Goal: Check status: Check status

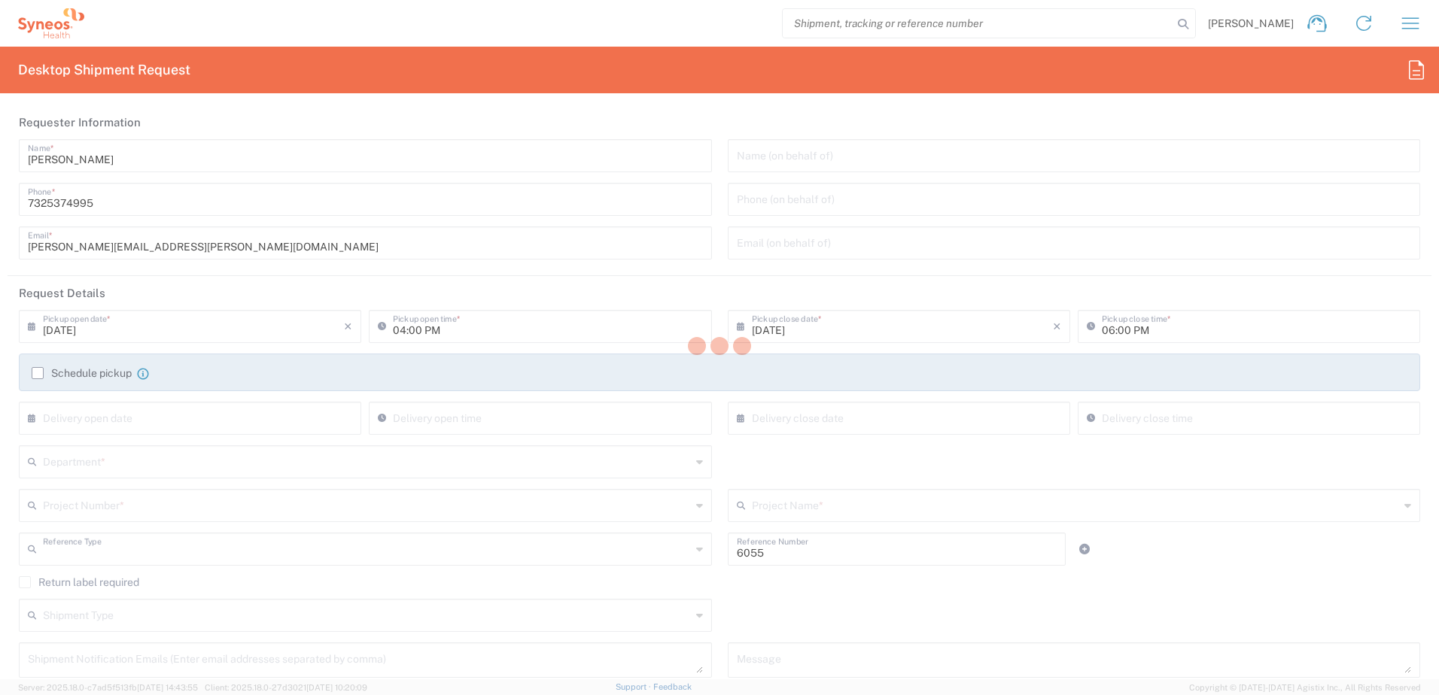
type input "Department"
type input "[US_STATE]"
type input "[GEOGRAPHIC_DATA]"
type input "Syneos Health Commercial Servi- [GEOGRAPHIC_DATA] [GEOGRAPHIC_DATA]"
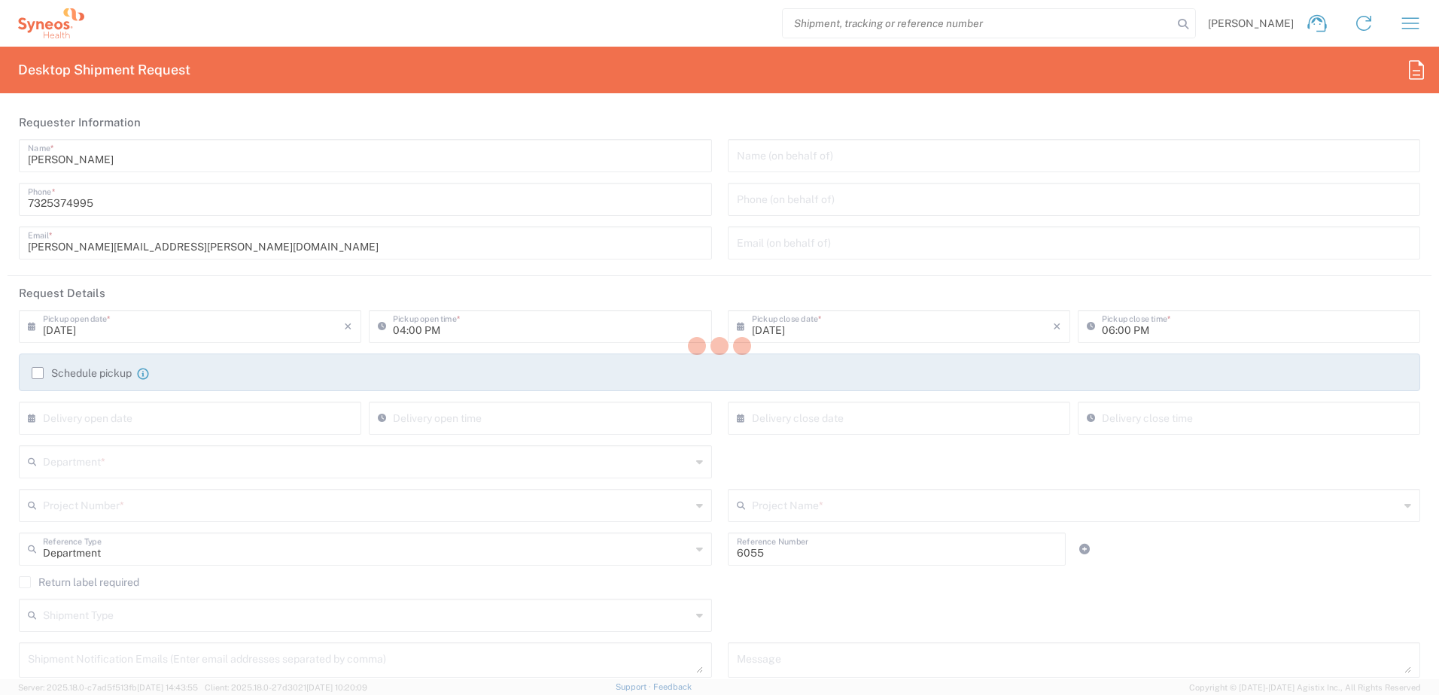
type input "[US_STATE]"
type input "Your Packaging"
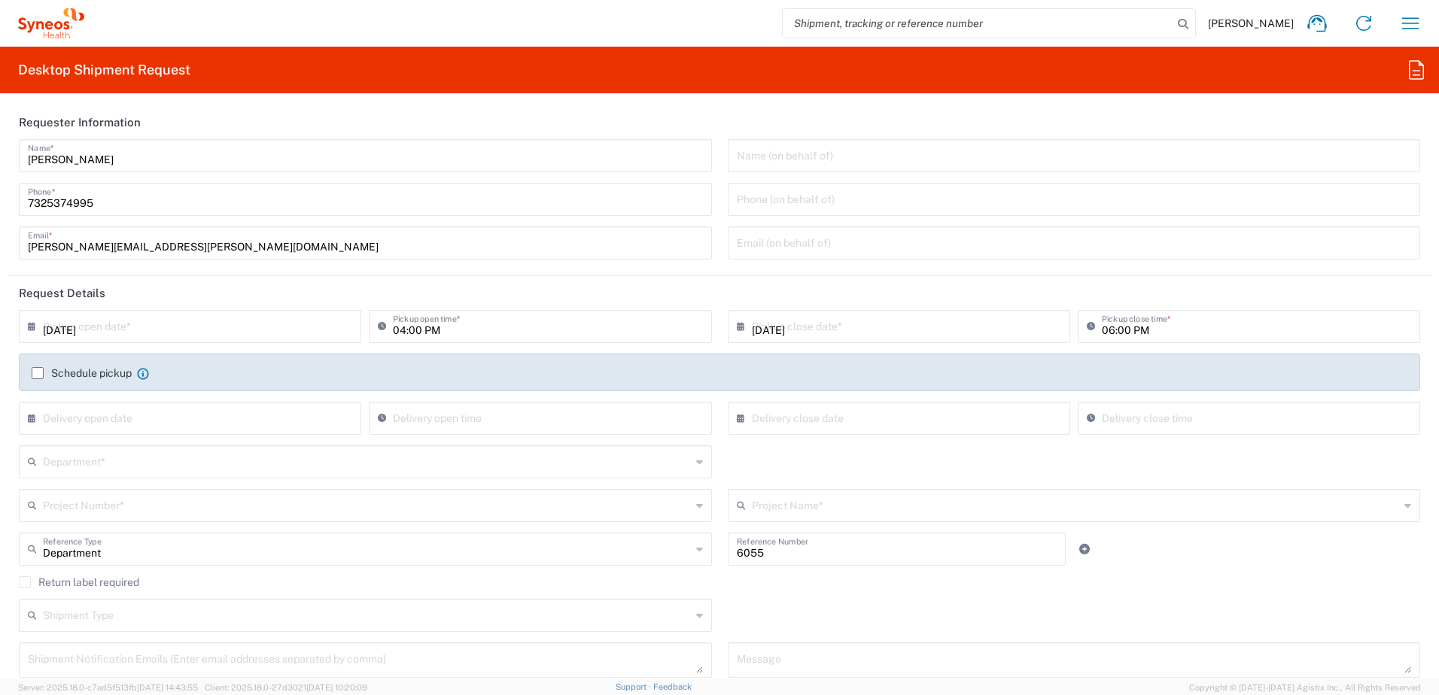
type input "Your Packaging"
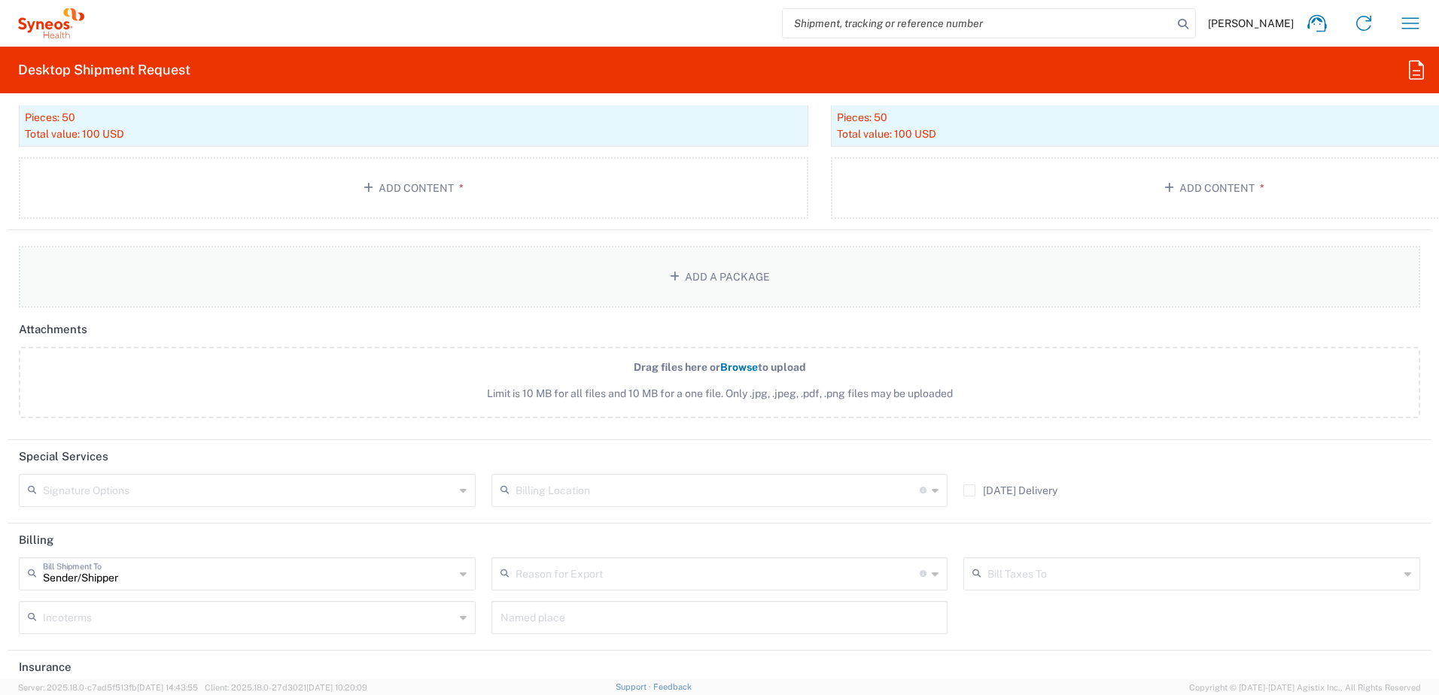
scroll to position [2960, 0]
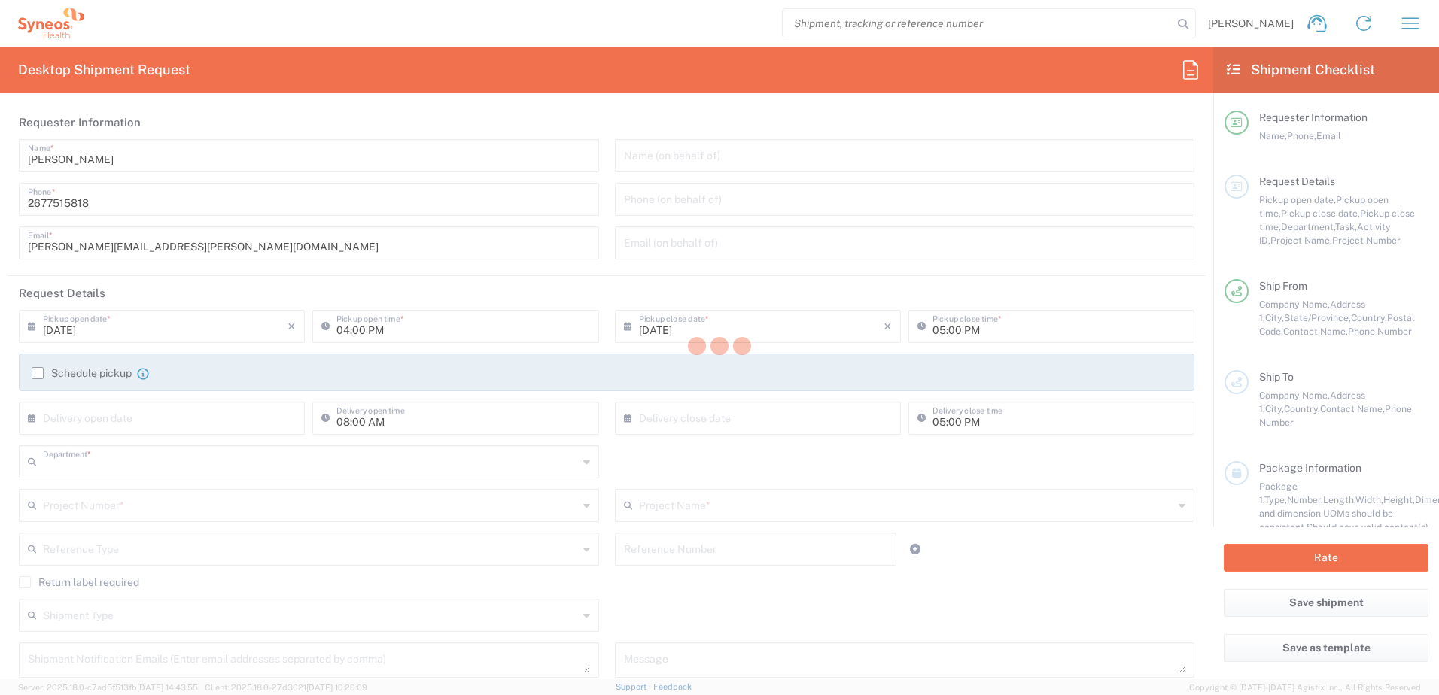
type input "8350"
type input "[US_STATE]"
type input "[GEOGRAPHIC_DATA]"
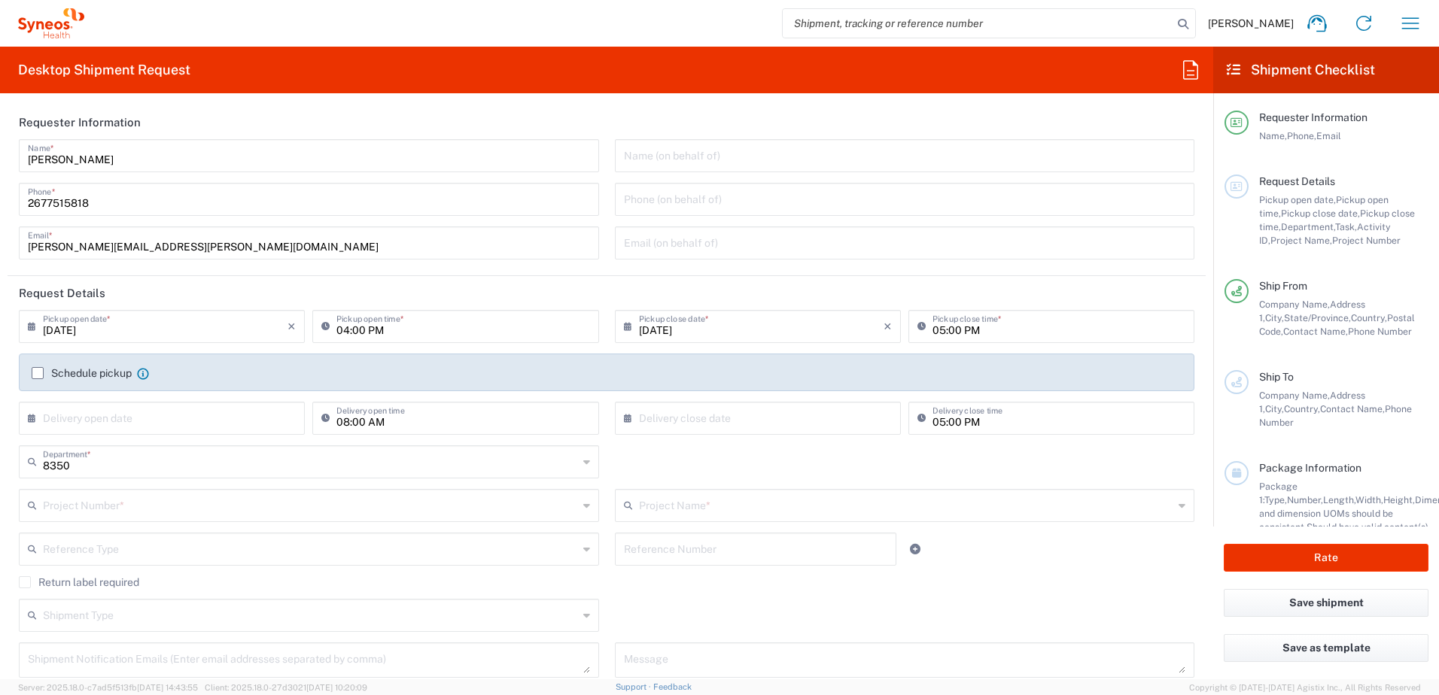
click at [878, 27] on input "search" at bounding box center [978, 23] width 390 height 29
type input "Syneos Health, LLC-[GEOGRAPHIC_DATA] [GEOGRAPHIC_DATA] [GEOGRAPHIC_DATA]"
paste input "56703921"
type input "56703921"
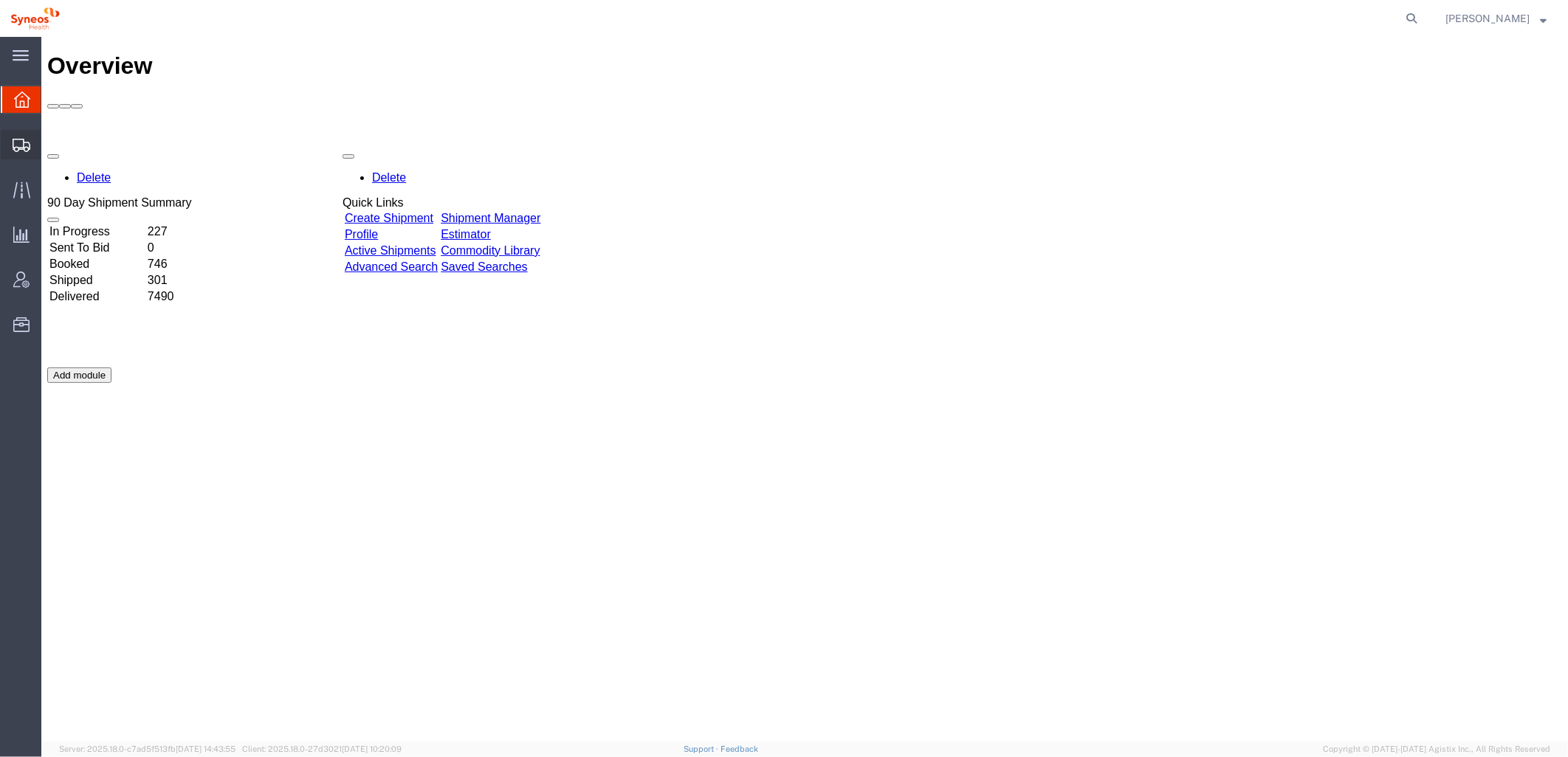
click at [17, 141] on icon at bounding box center [22, 146] width 18 height 14
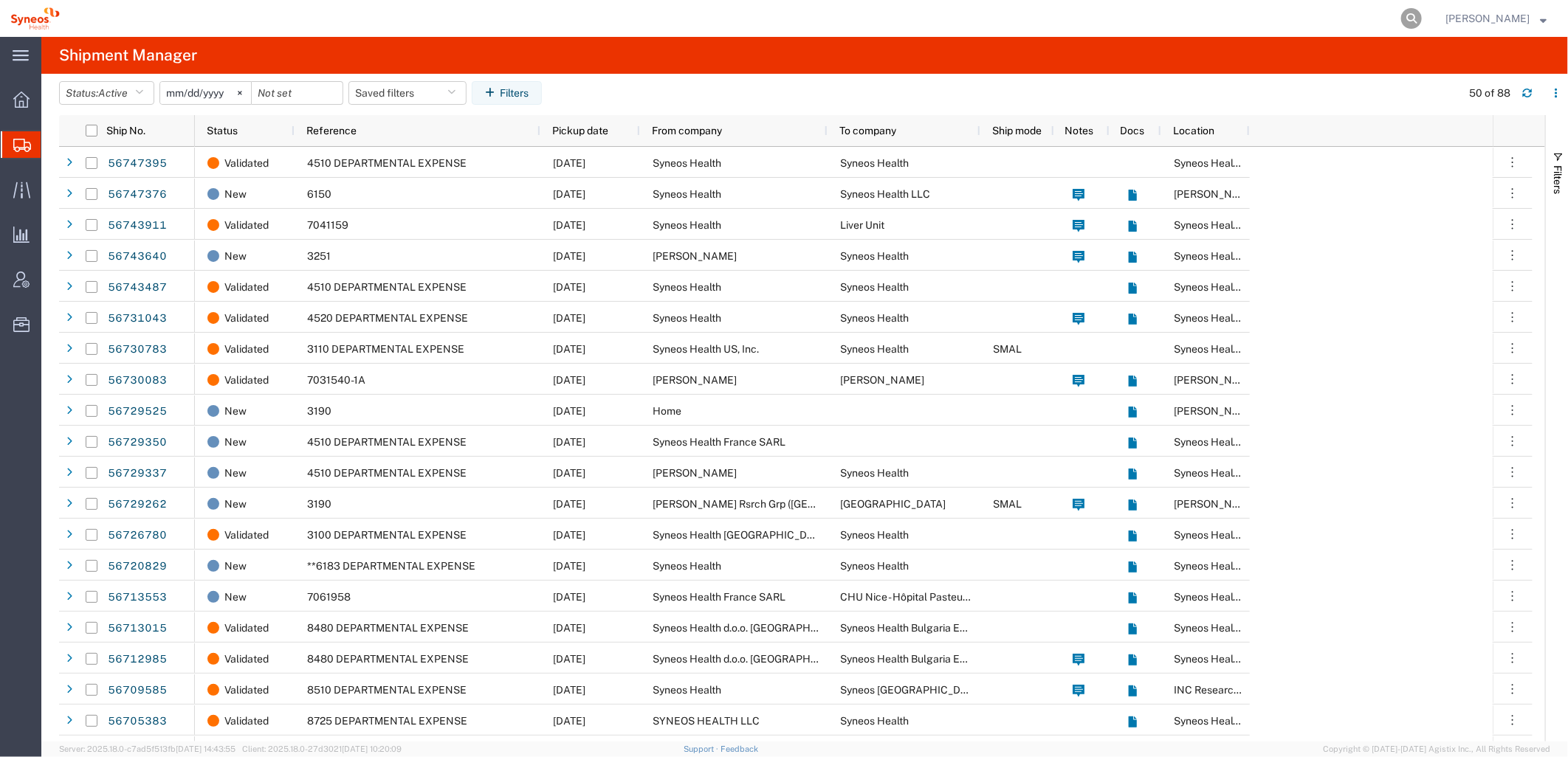
click at [1407, 15] on icon at bounding box center [1411, 18] width 21 height 21
paste input "56703921"
type input "56703921"
click at [1413, 16] on icon at bounding box center [1411, 18] width 21 height 21
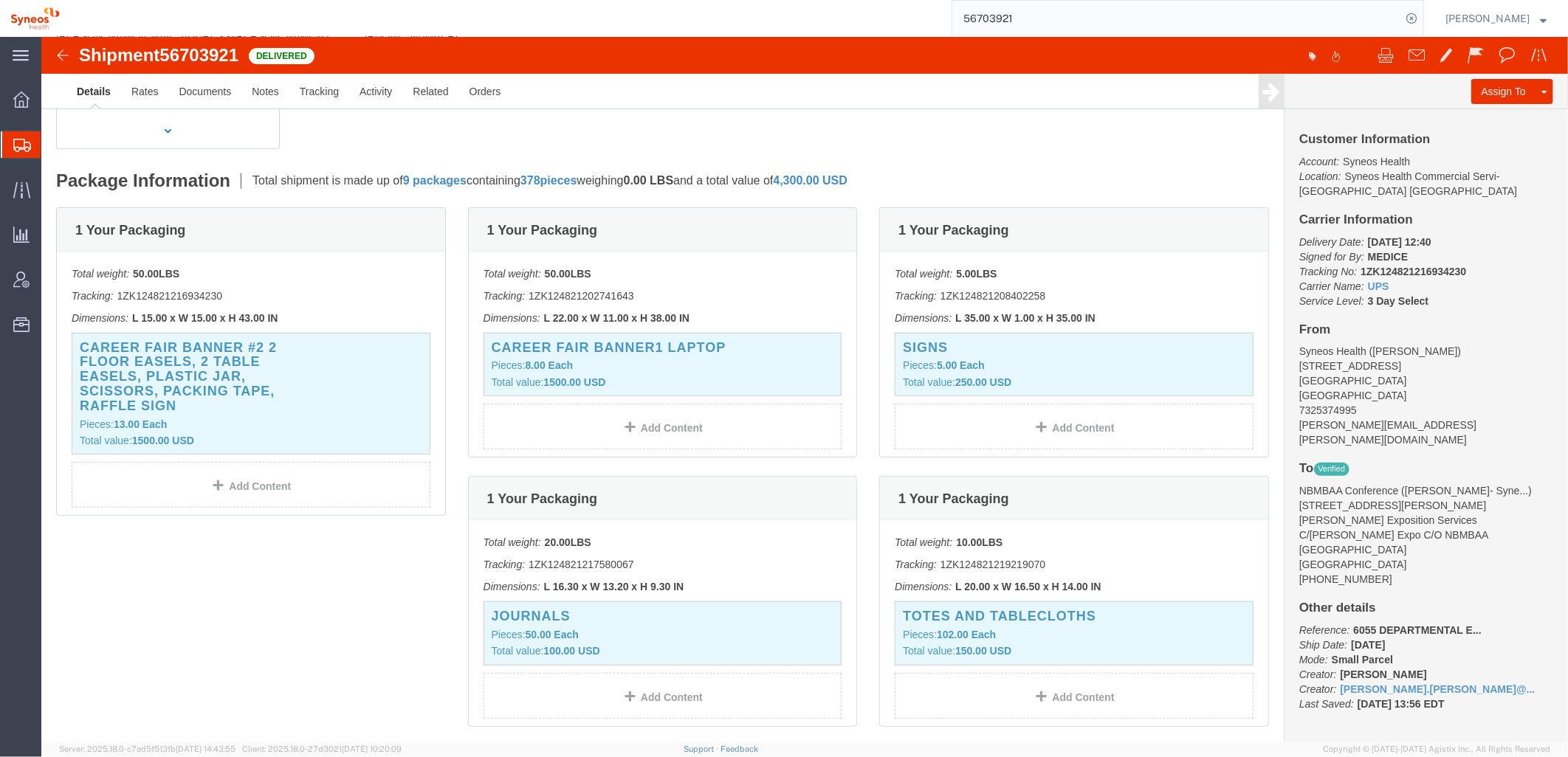
scroll to position [246, 0]
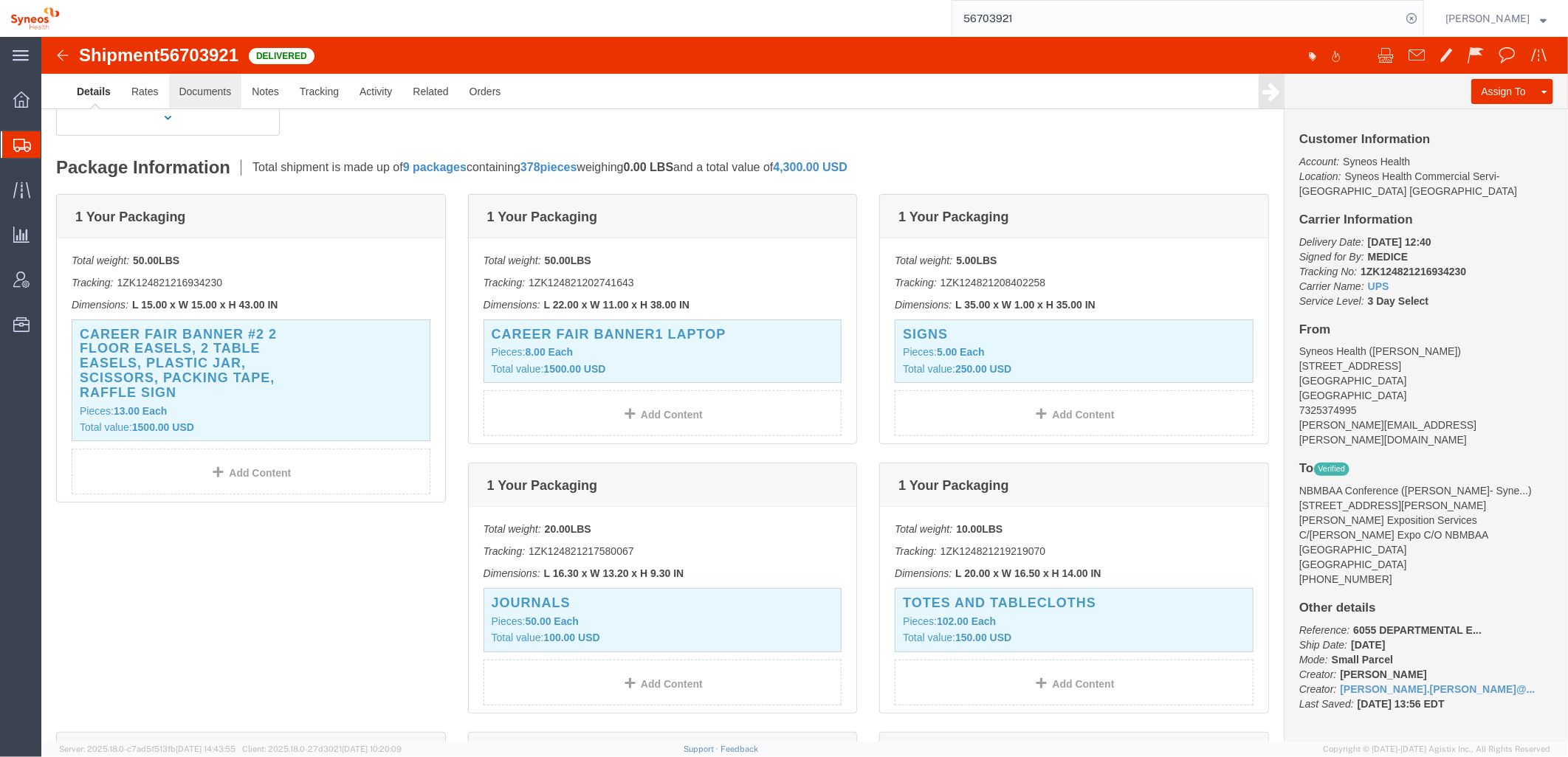
click link "Documents"
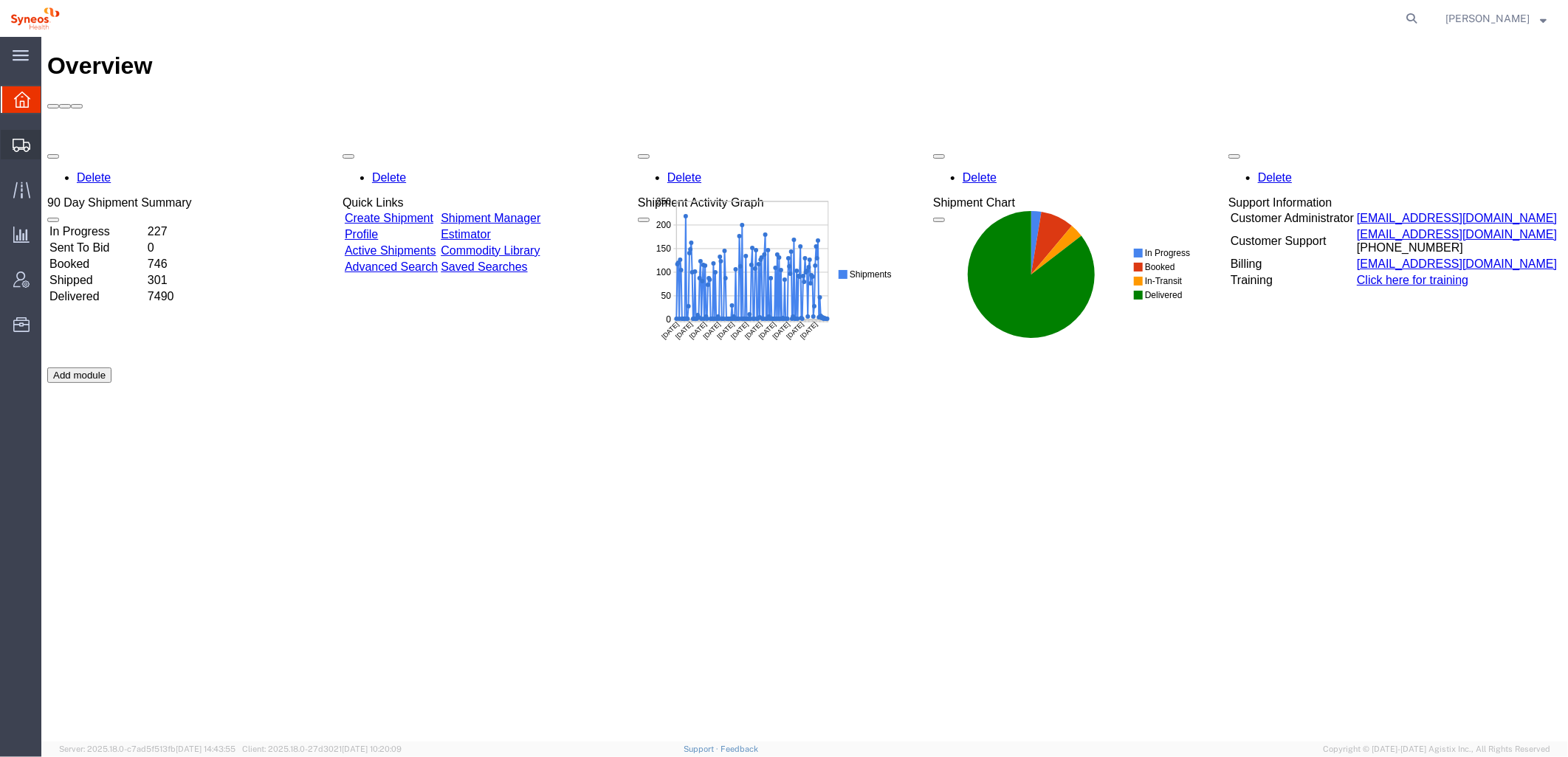
click at [25, 146] on icon at bounding box center [22, 146] width 18 height 14
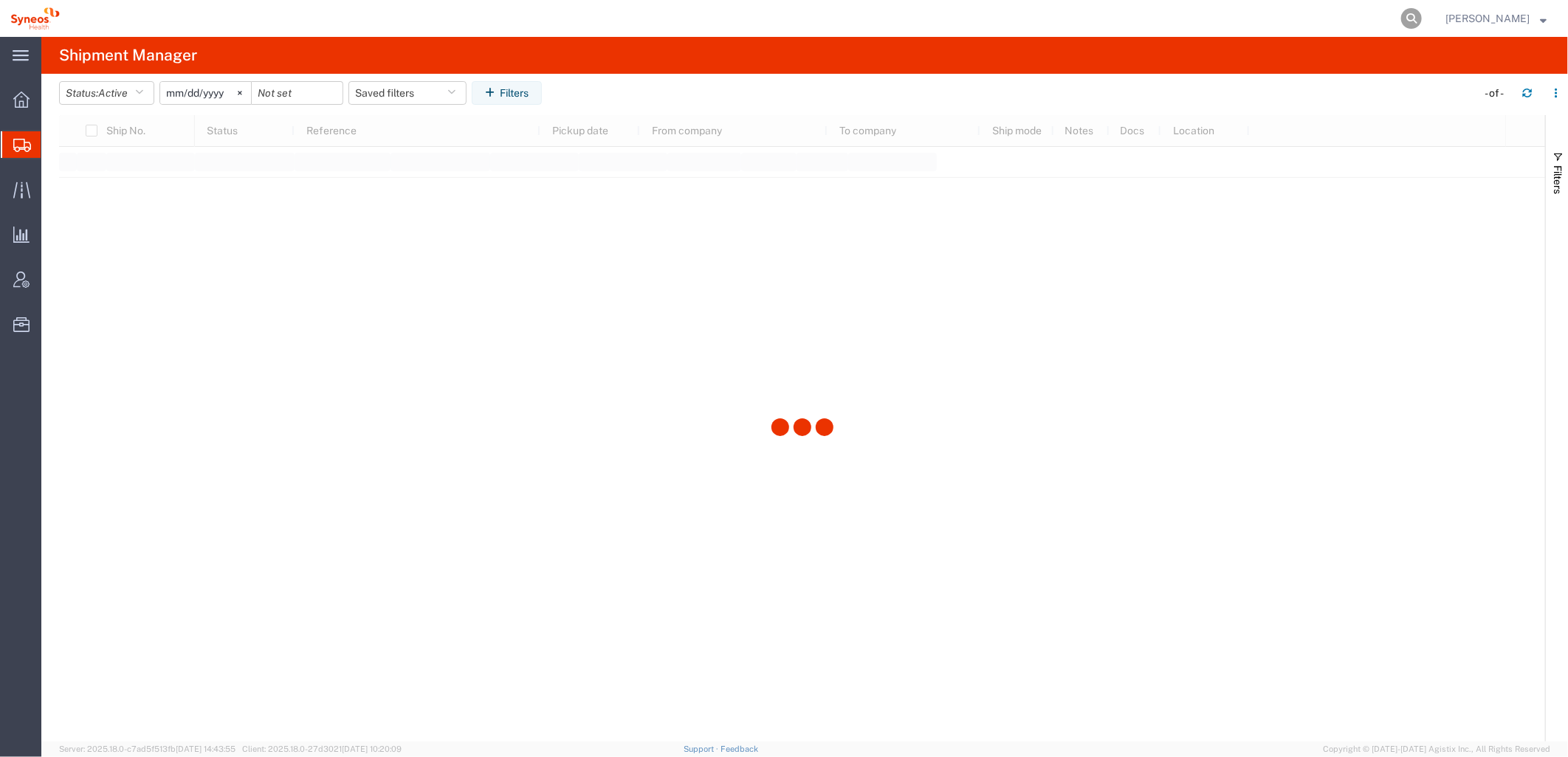
click at [1418, 17] on icon at bounding box center [1411, 18] width 21 height 21
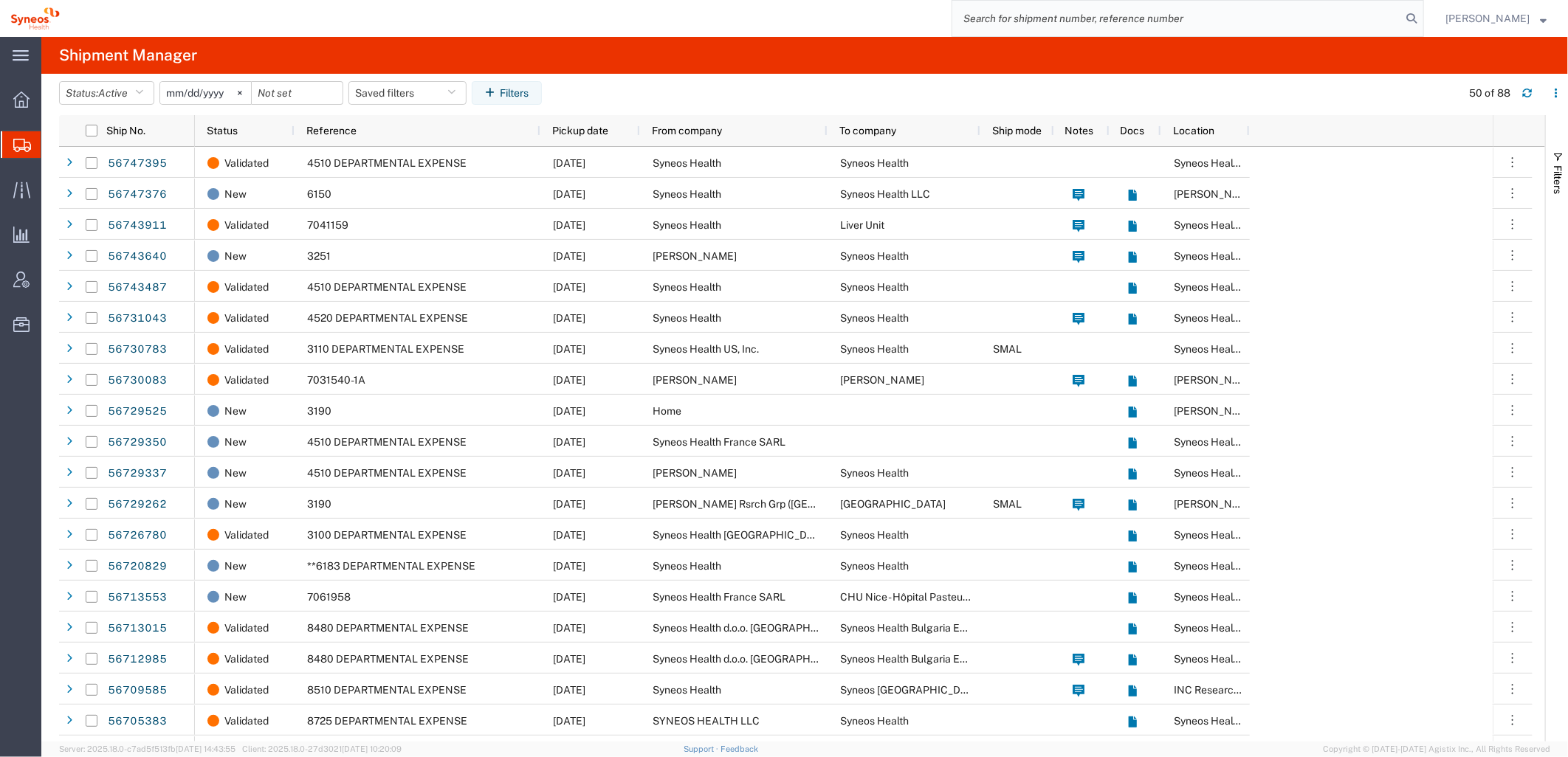
click at [1373, 15] on input "search" at bounding box center [1177, 19] width 449 height 35
paste input "56747285"
type input "56747285"
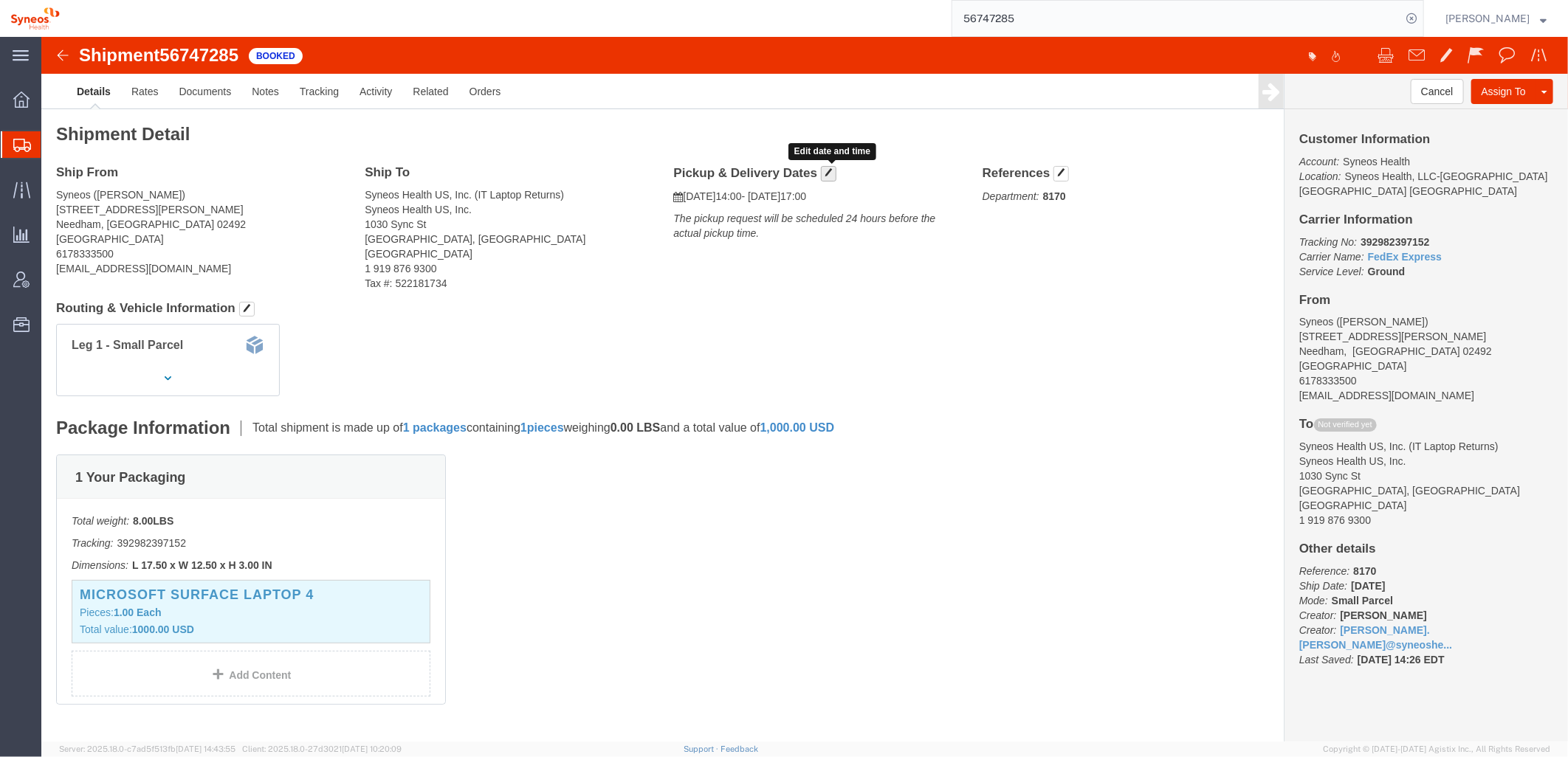
click span "button"
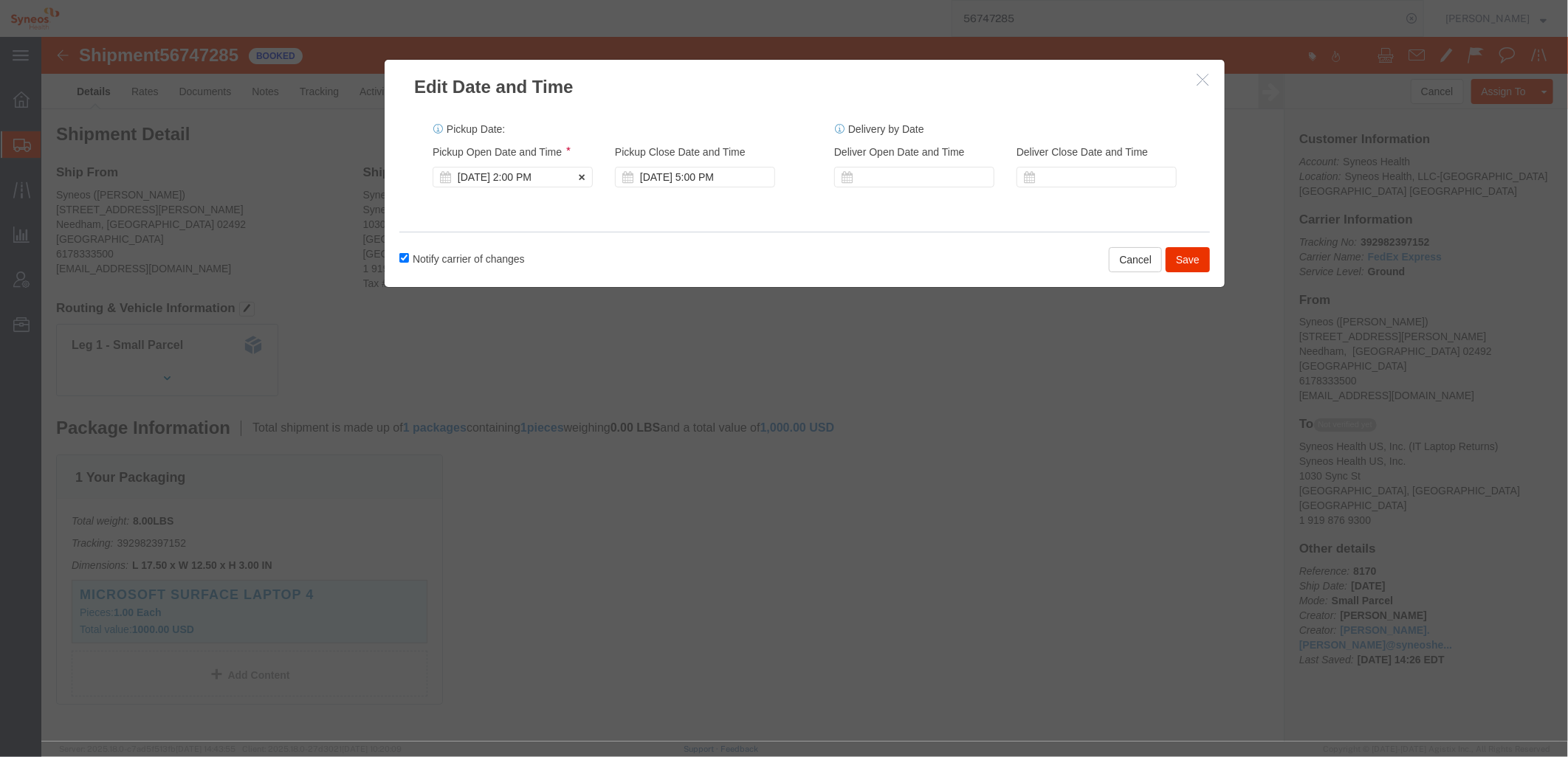
click div "[DATE] 2:00 PM"
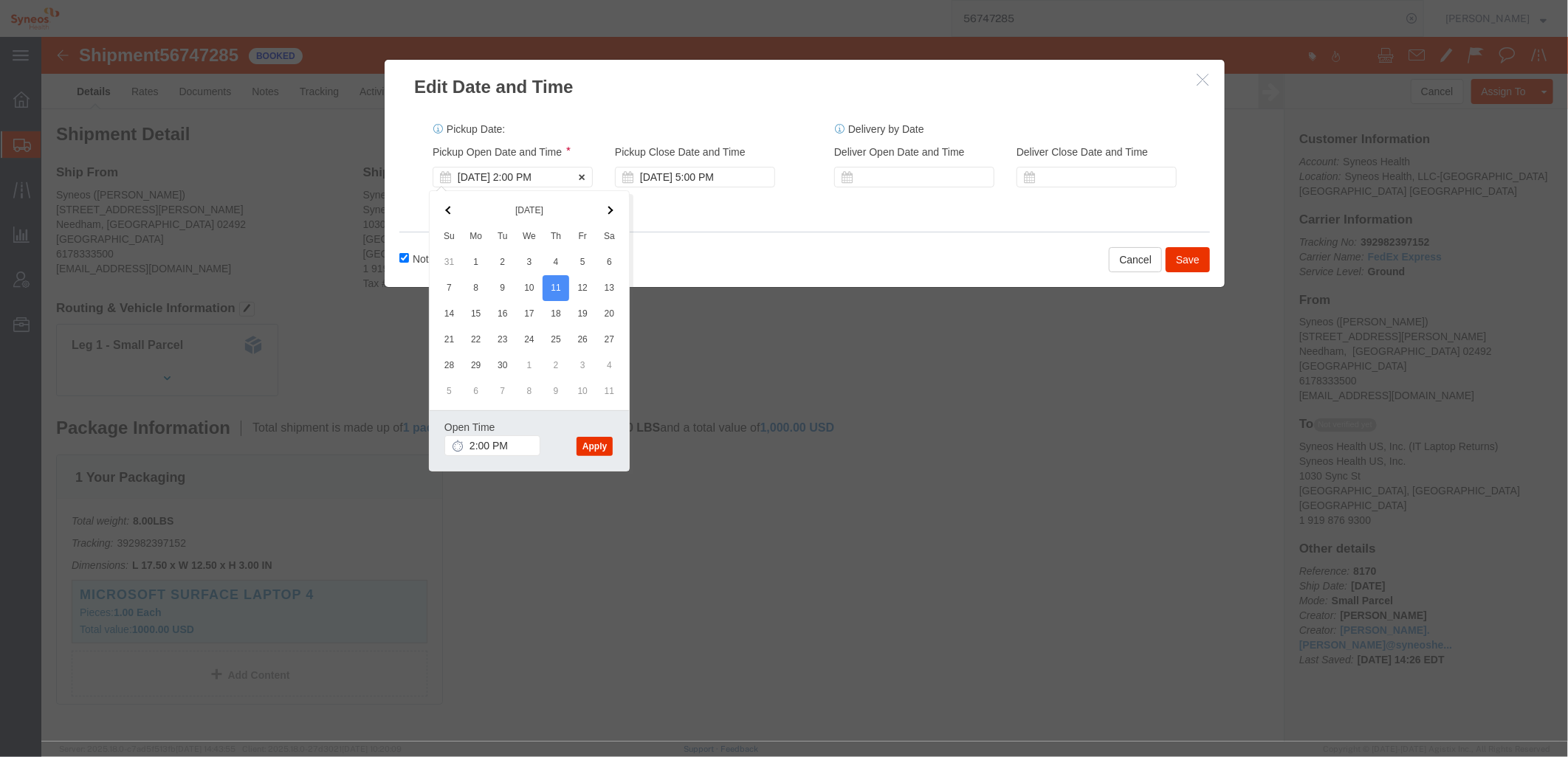
click div "[DATE] 2:00 PM"
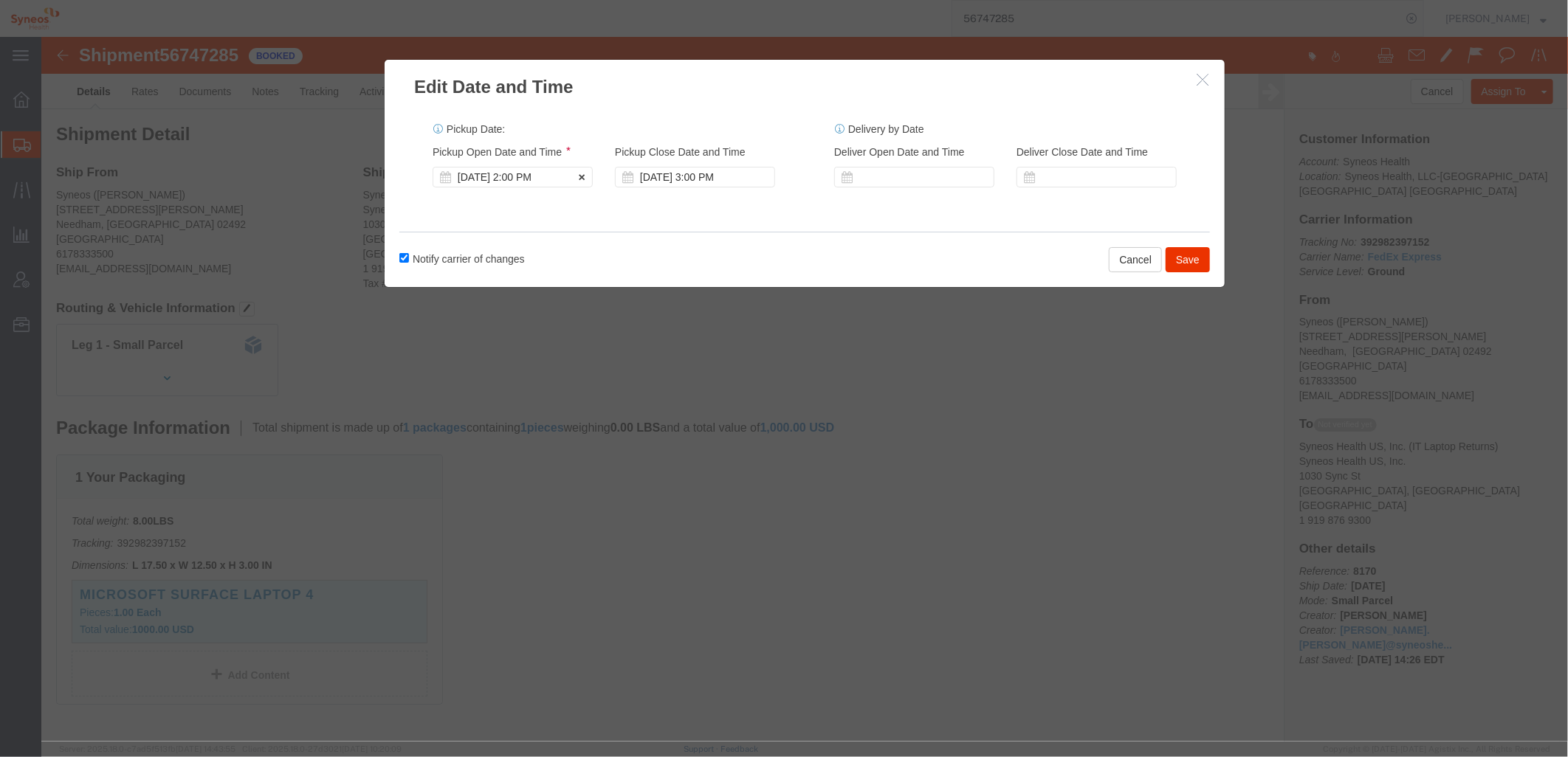
click div "[DATE] 2:00 PM"
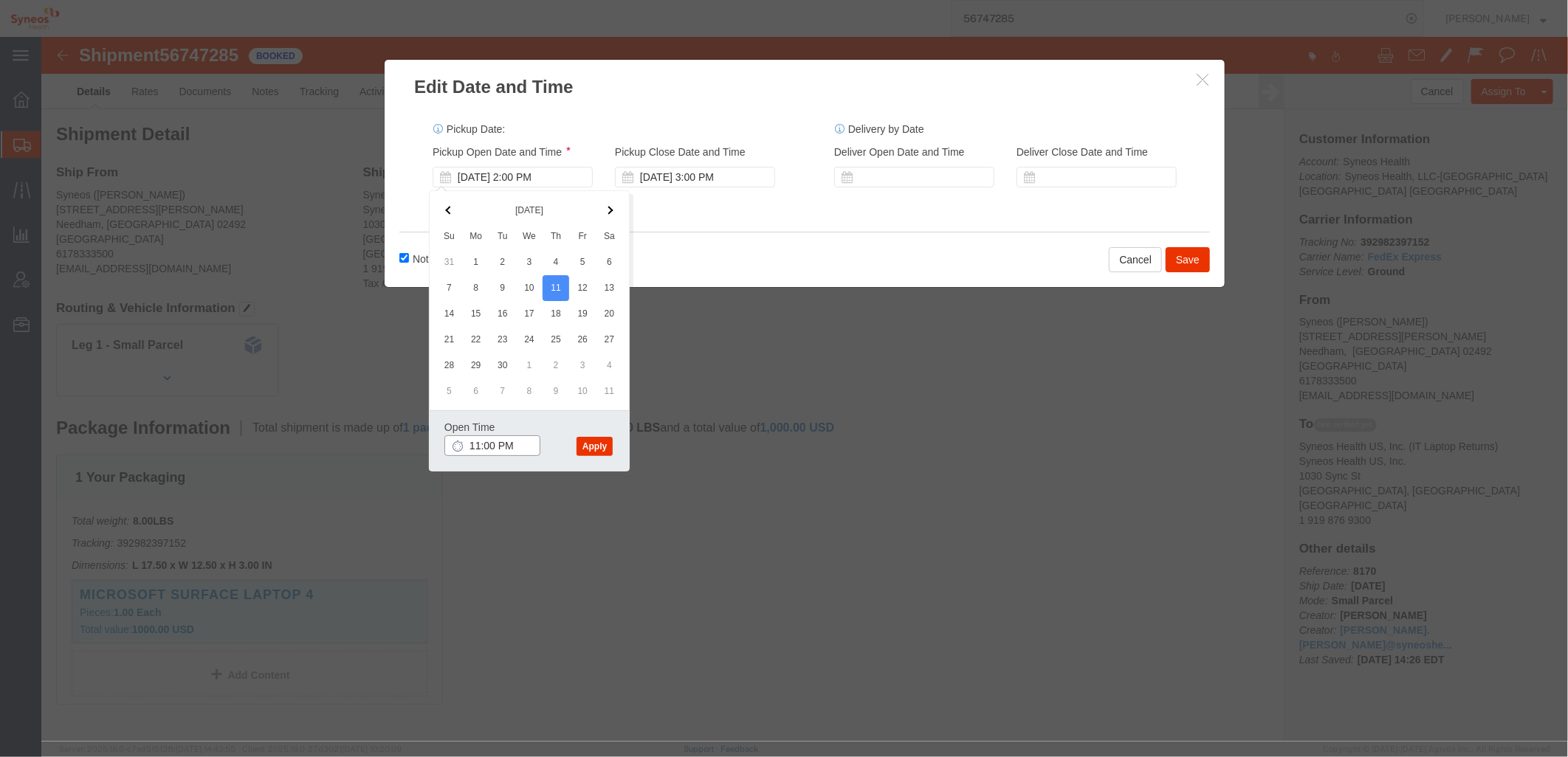
click input "11:00 PM"
type input "11:0AMM"
click button "Apply"
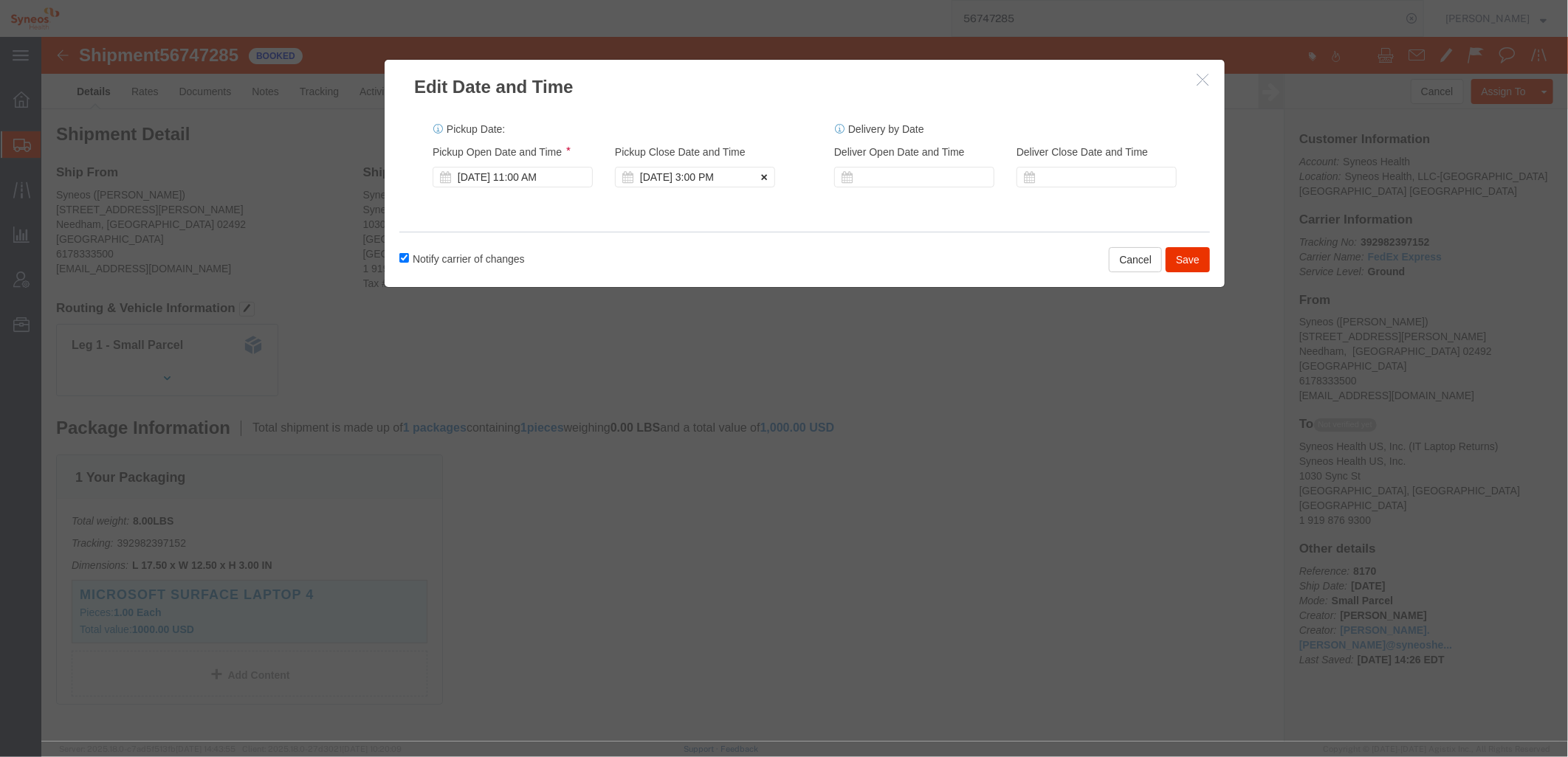
click icon
drag, startPoint x: 581, startPoint y: 136, endPoint x: 677, endPoint y: 142, distance: 96.2
click icon
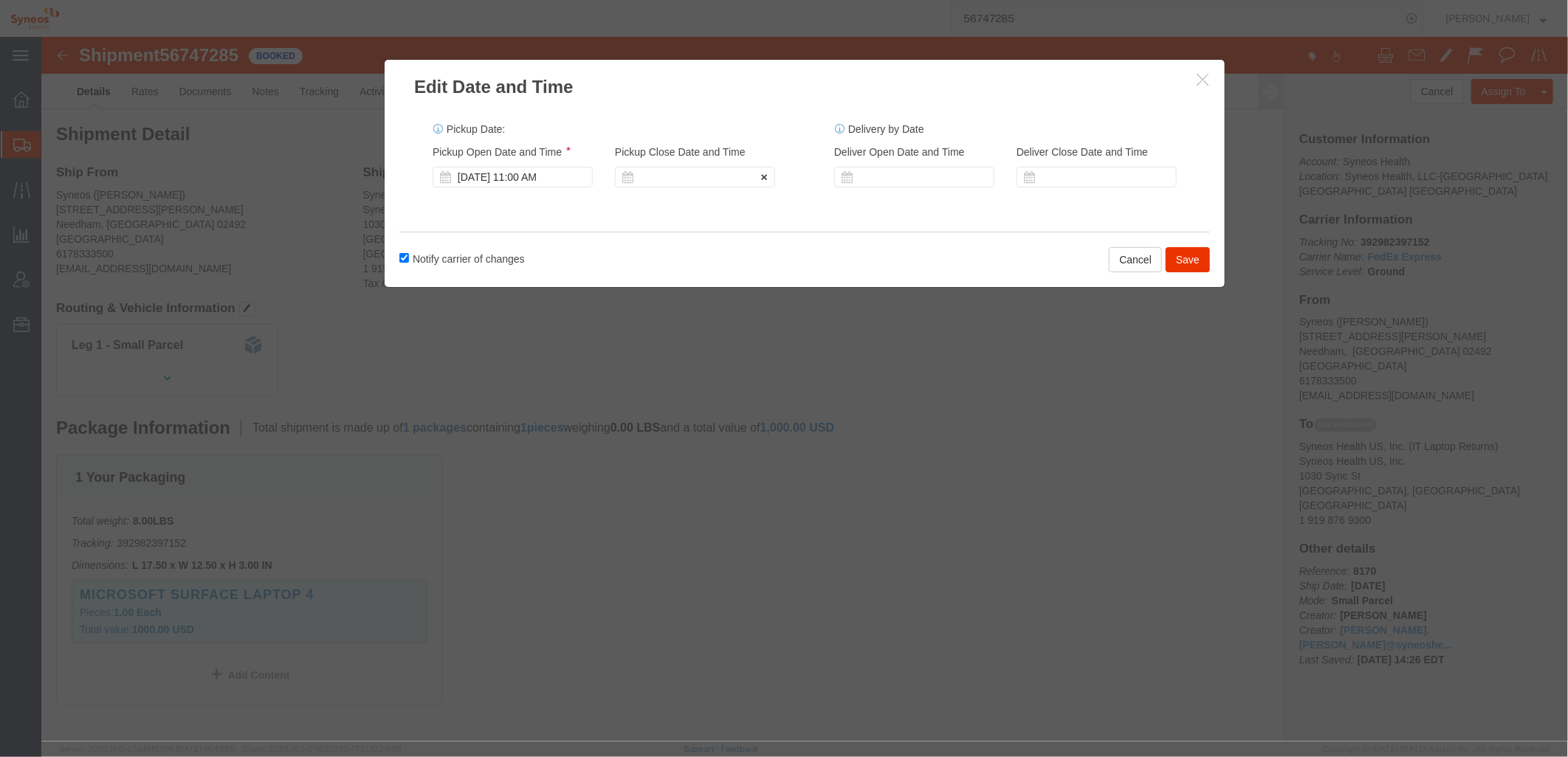
click icon
click div "Notify carrier of changes Cancel Save"
click div
click icon
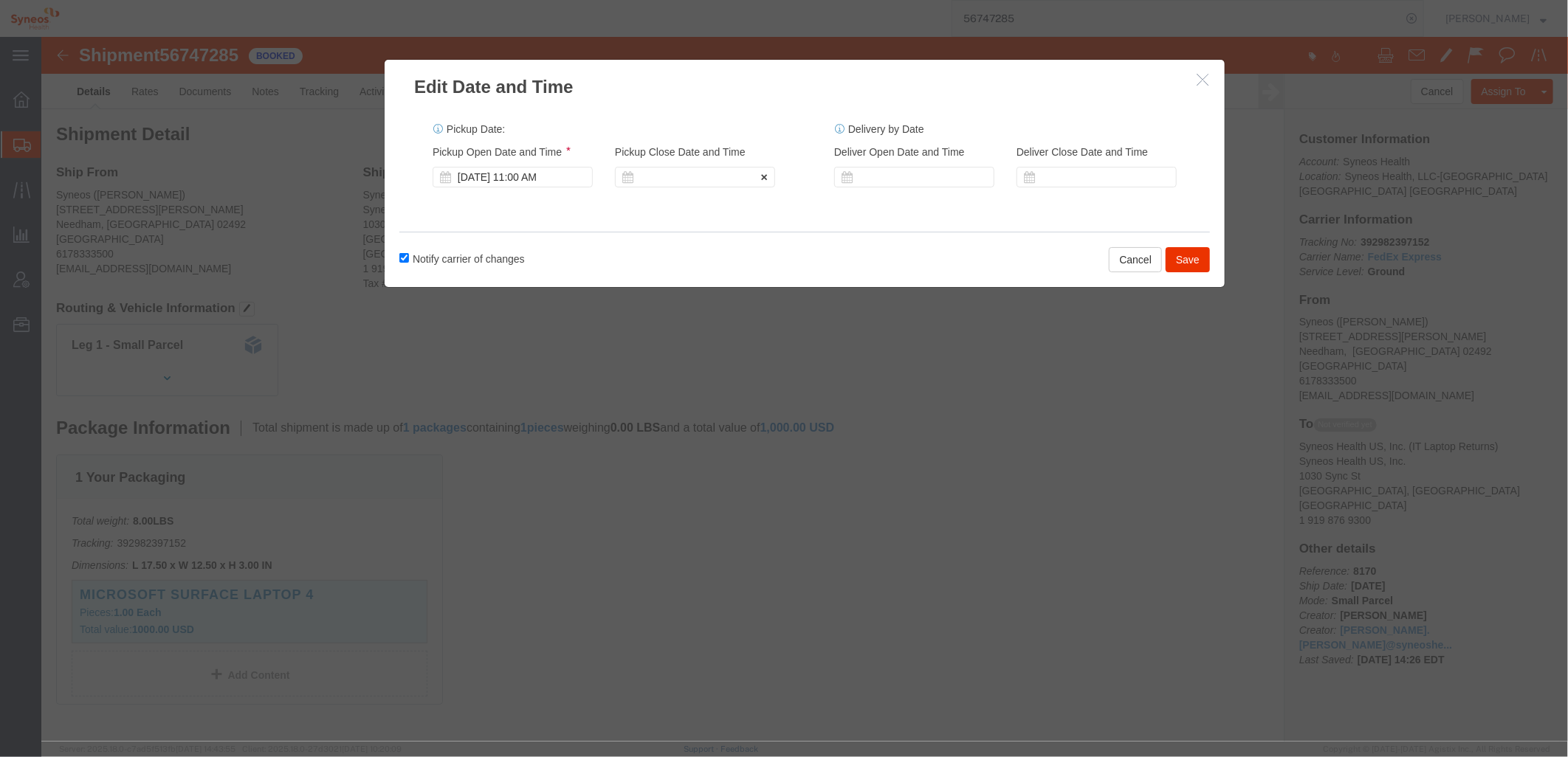
click div
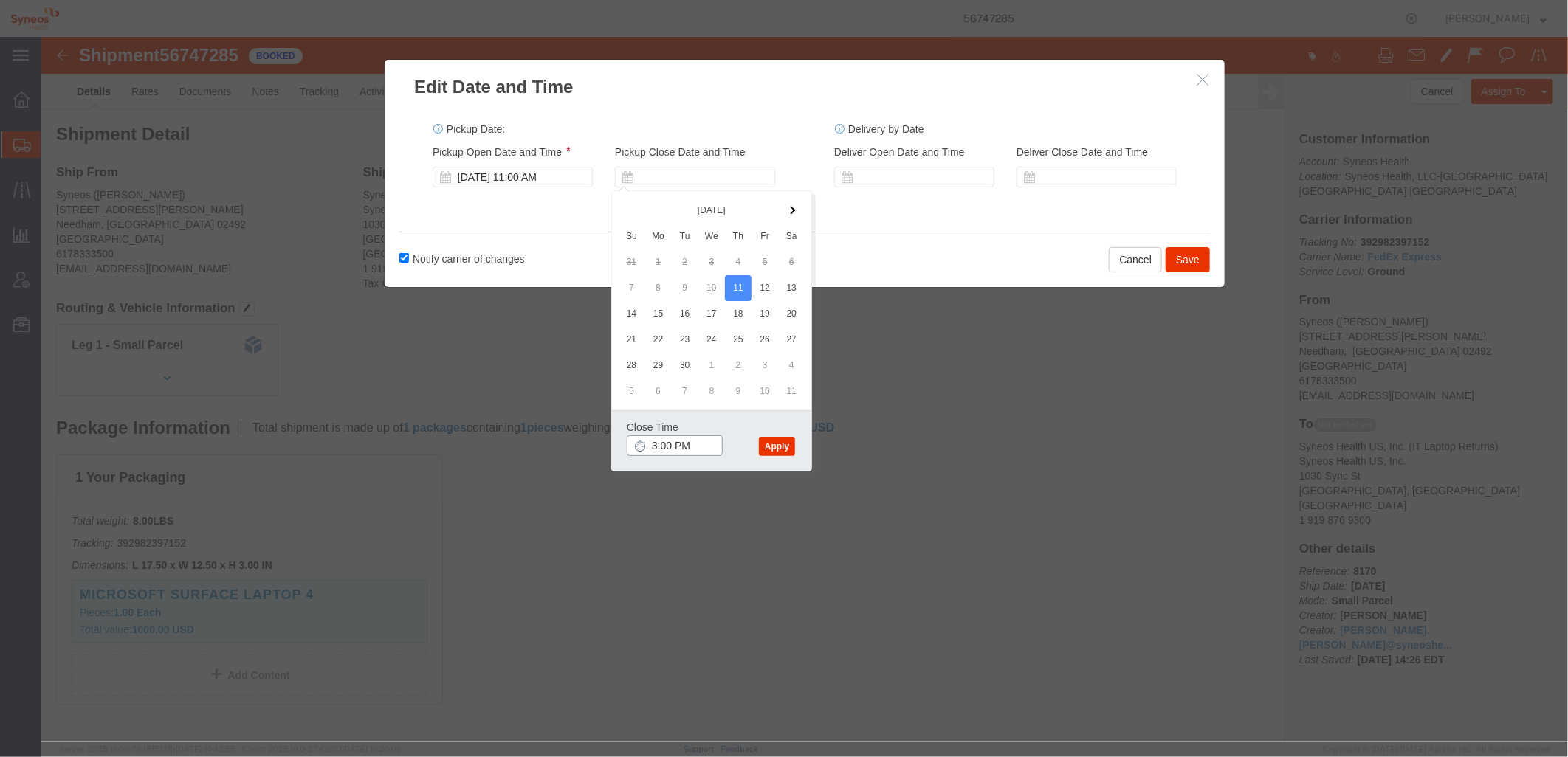
click input "3:00 PM"
type input "4:00 PM"
click button "Apply"
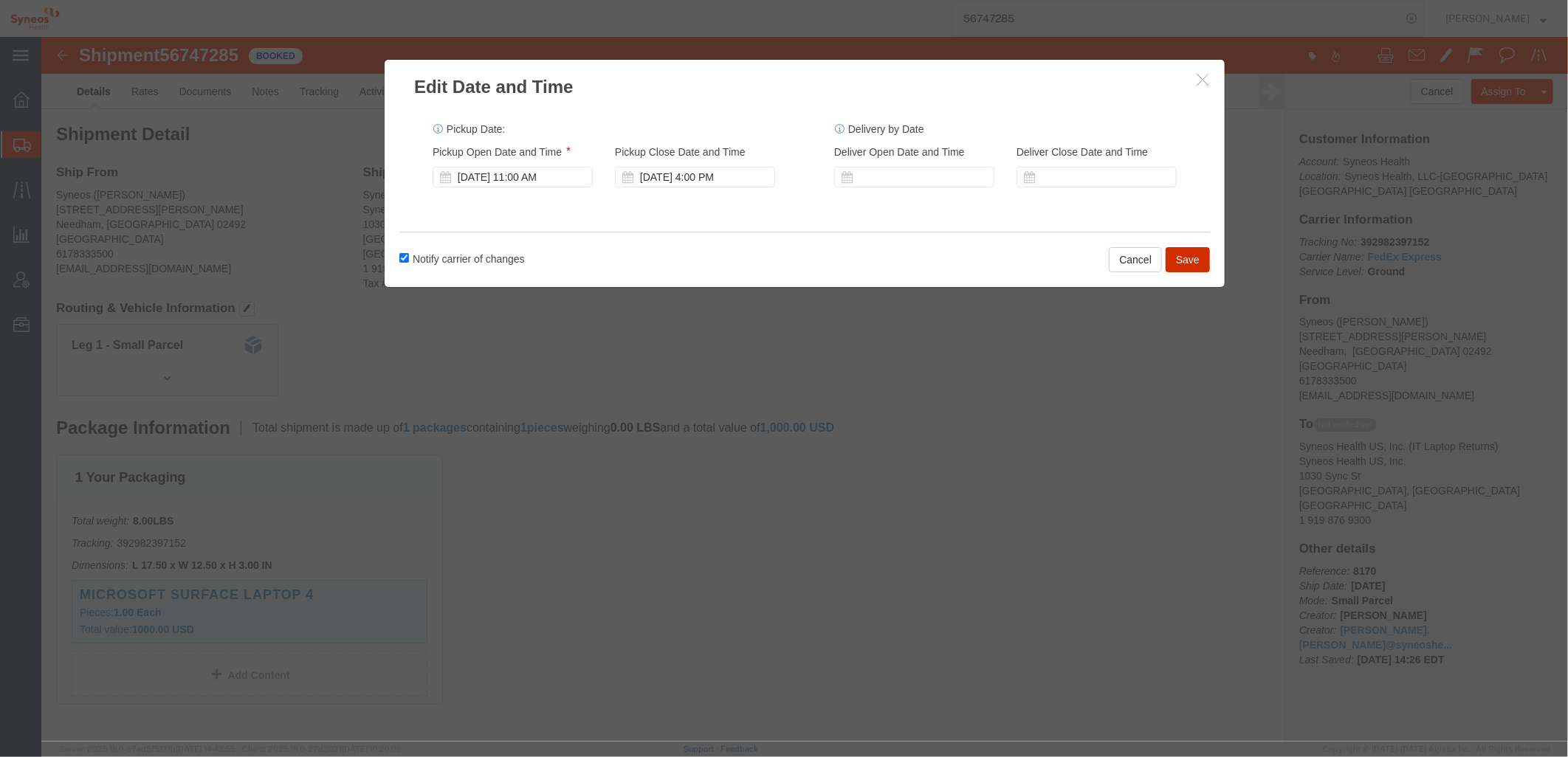
click button "Save"
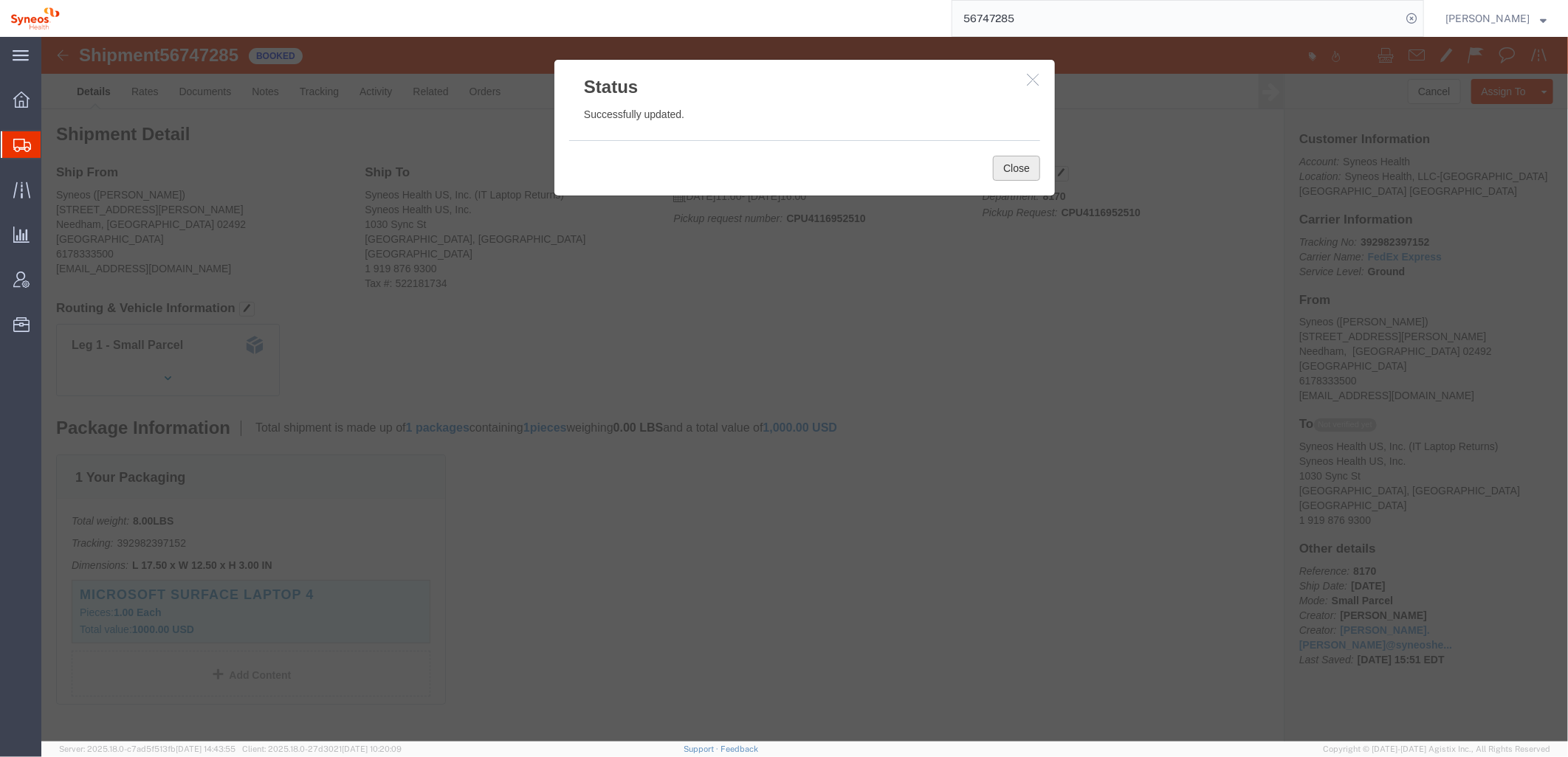
click button "Close"
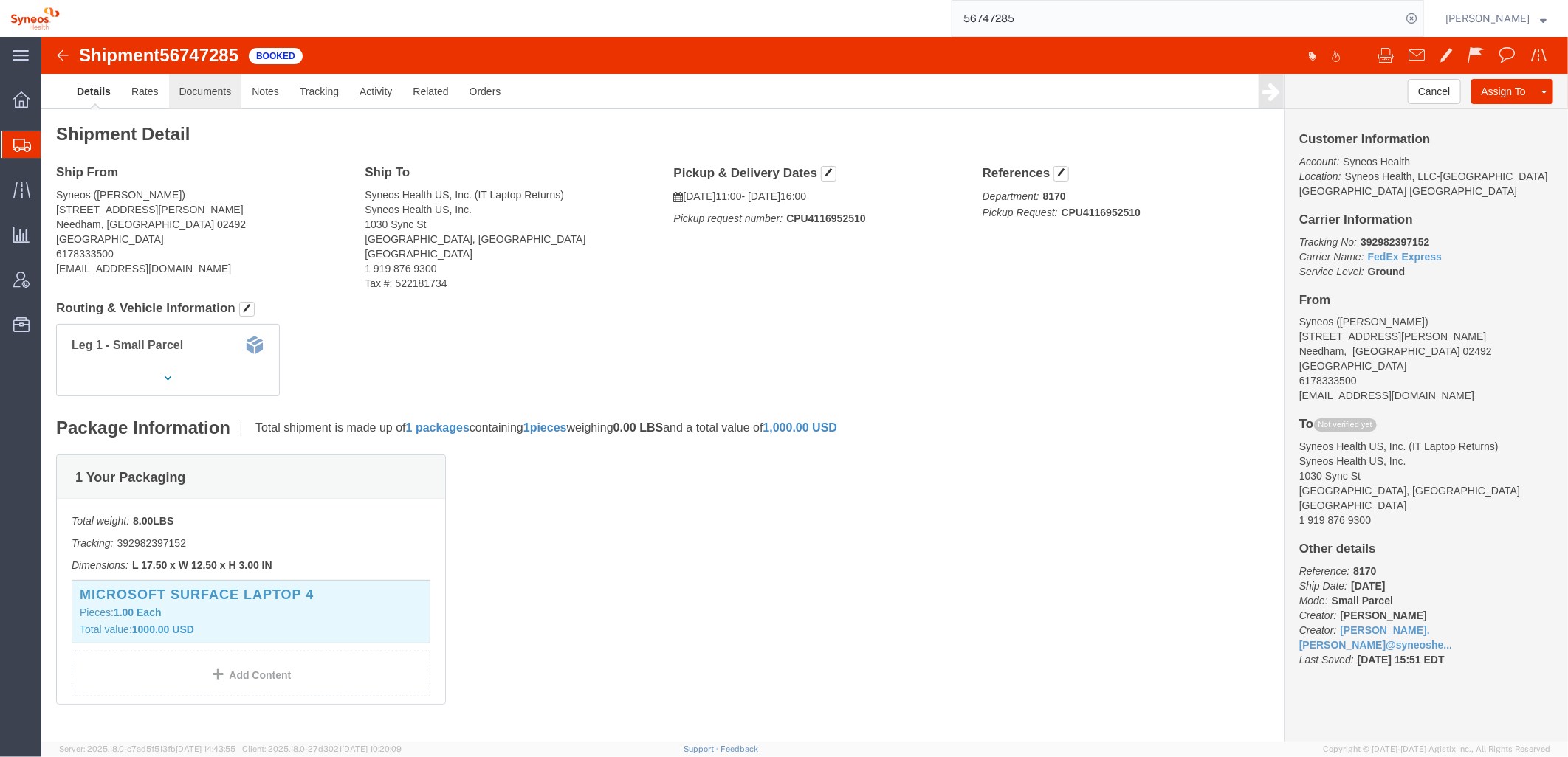
click link "Documents"
